Goal: Transaction & Acquisition: Purchase product/service

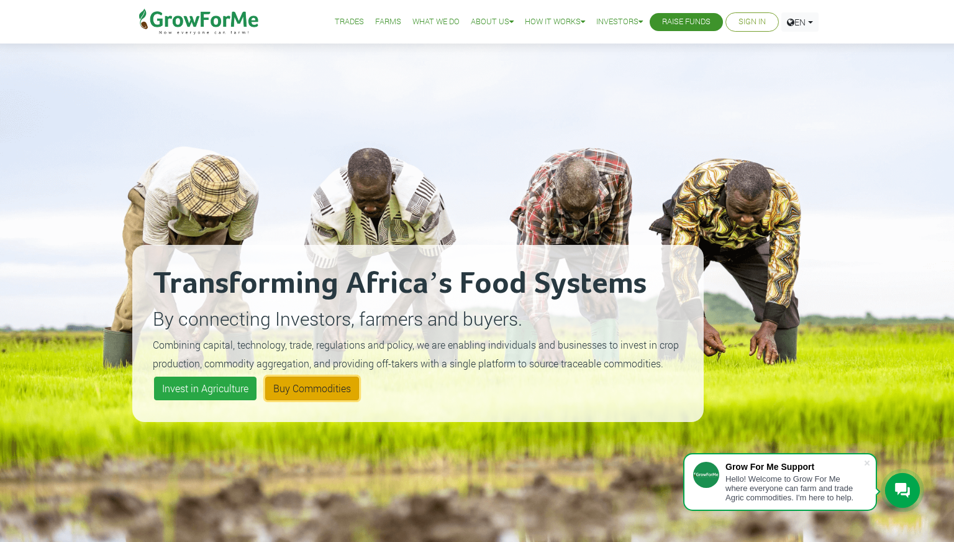
click at [330, 388] on link "Buy Commodities" at bounding box center [312, 388] width 94 height 24
click at [871, 461] on span at bounding box center [867, 463] width 12 height 12
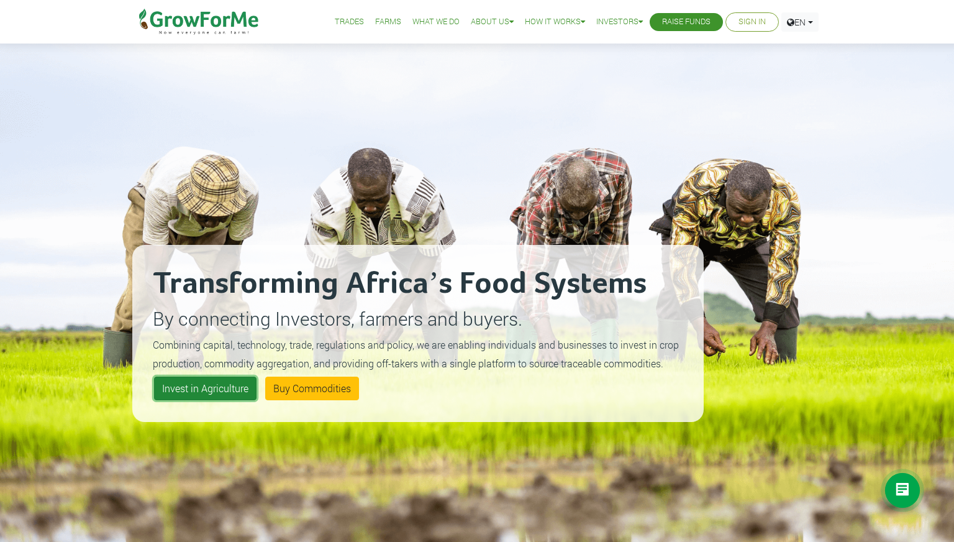
click at [228, 387] on link "Invest in Agriculture" at bounding box center [205, 388] width 102 height 24
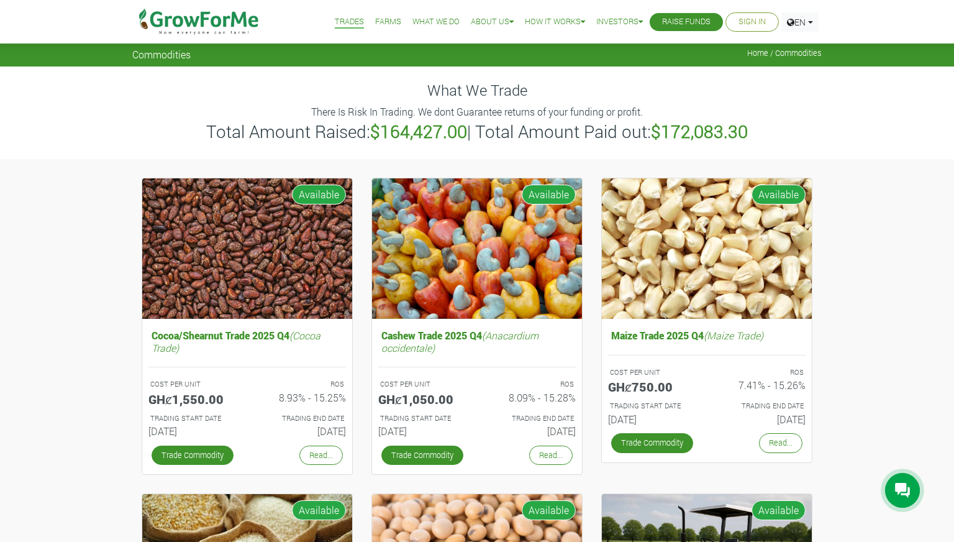
click at [375, 18] on link "Farms" at bounding box center [388, 22] width 26 height 13
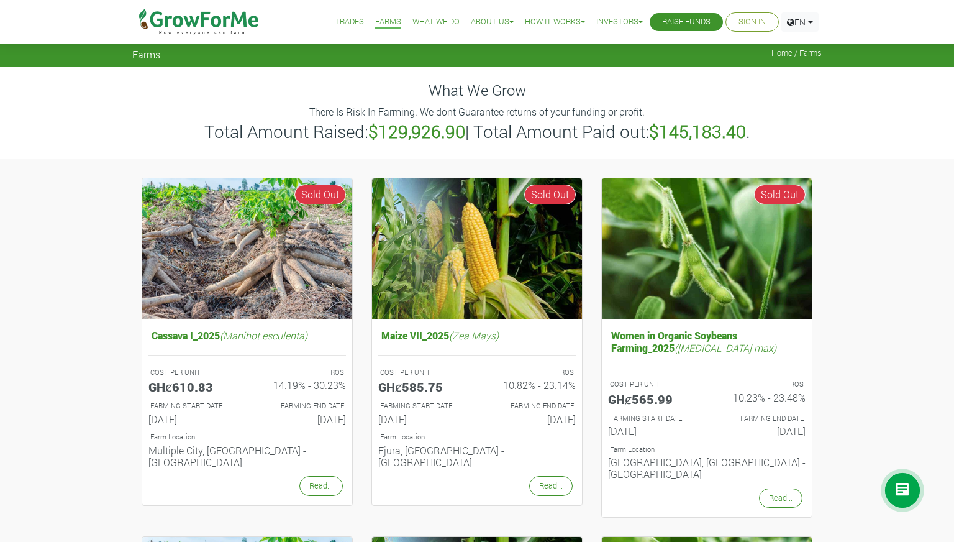
click at [335, 17] on link "Trades" at bounding box center [349, 22] width 29 height 13
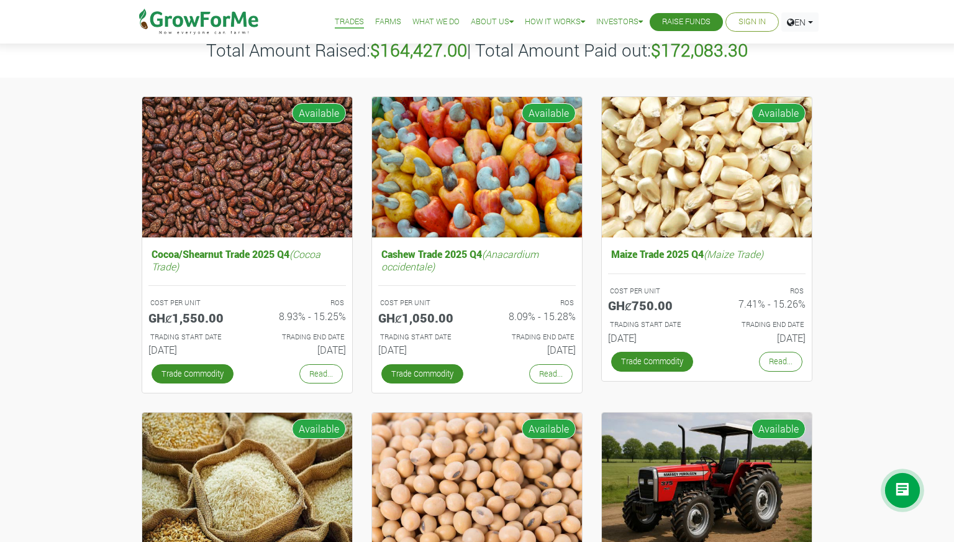
scroll to position [53, 0]
